Goal: Task Accomplishment & Management: Manage account settings

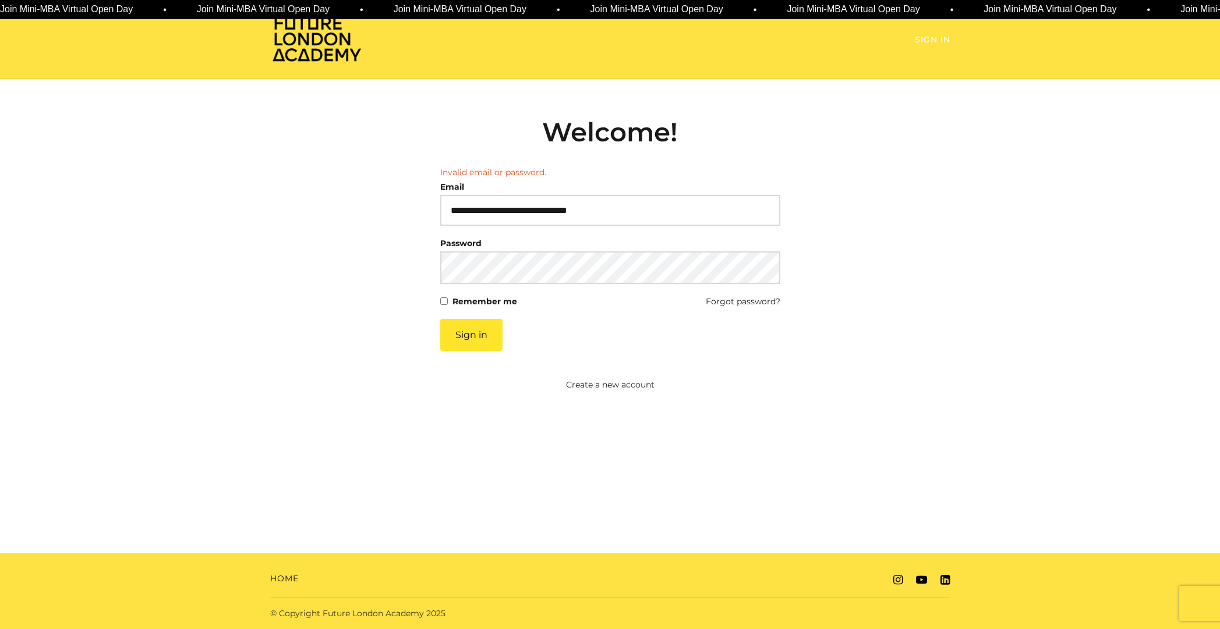
click at [921, 38] on link "Sign In" at bounding box center [933, 40] width 36 height 12
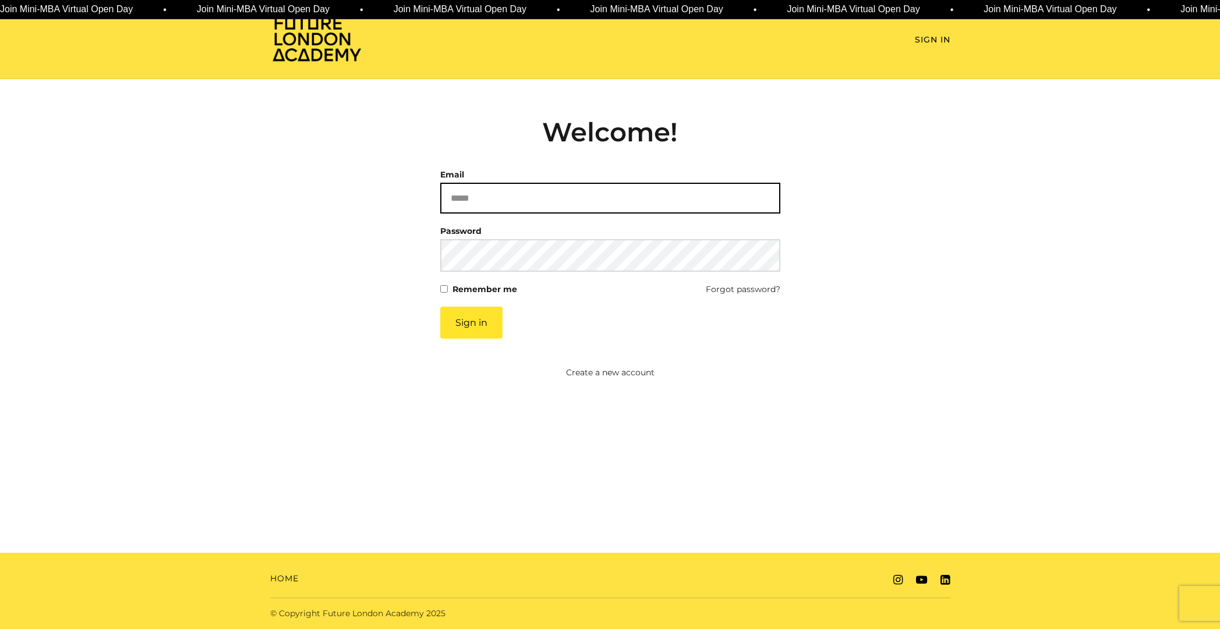
click at [497, 202] on input "Email" at bounding box center [610, 198] width 340 height 31
type input "**********"
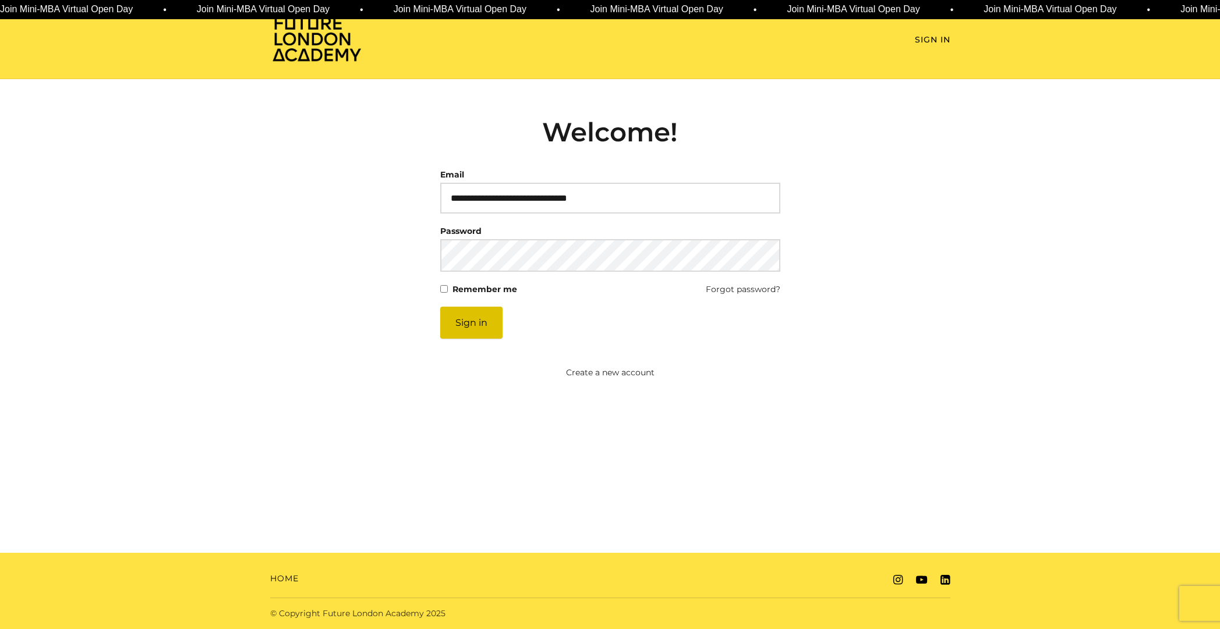
click at [477, 325] on button "Sign in" at bounding box center [471, 323] width 62 height 32
